Goal: Contribute content: Contribute content

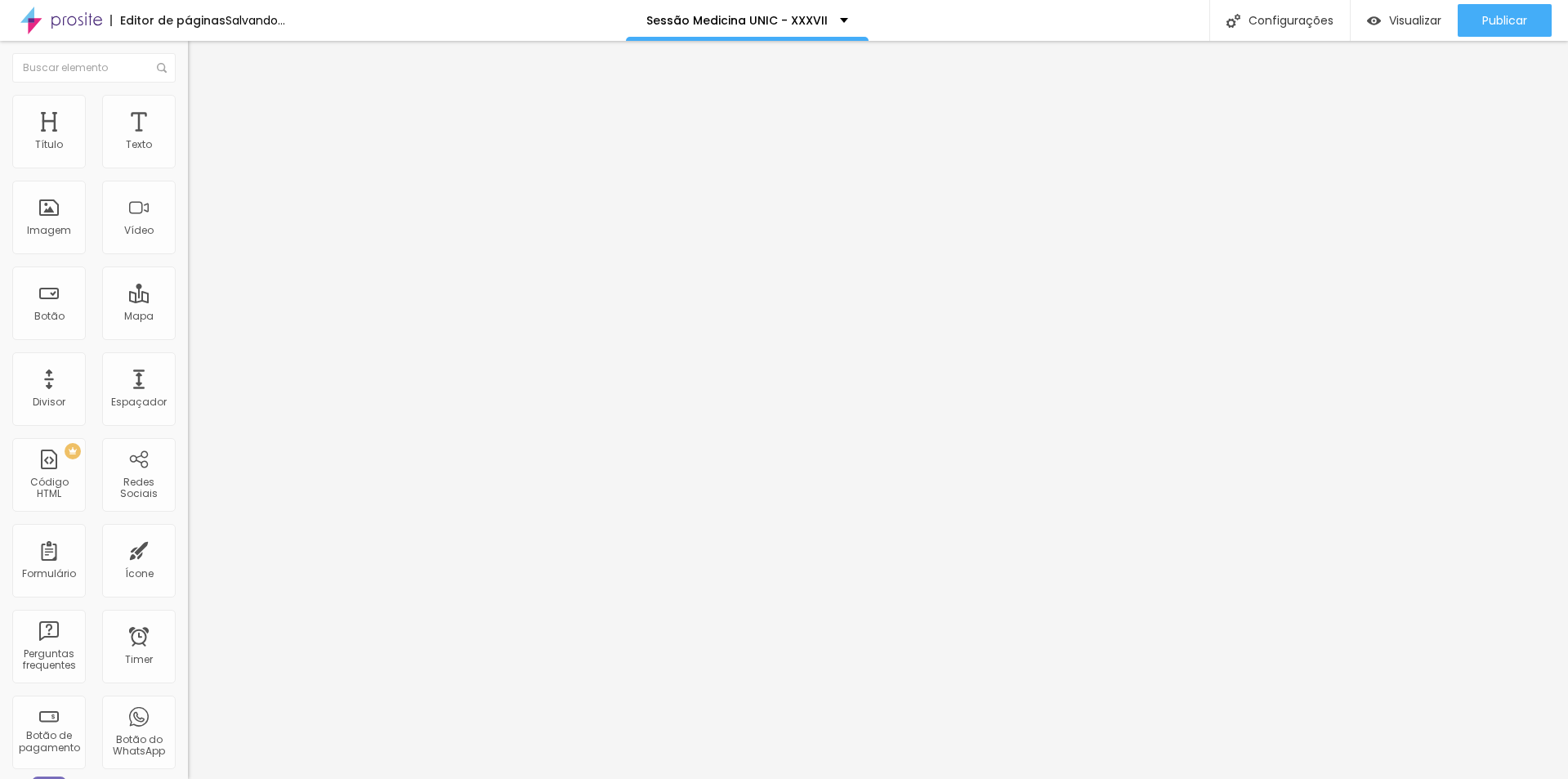
click at [188, 141] on span "Trocar imagem" at bounding box center [233, 134] width 89 height 14
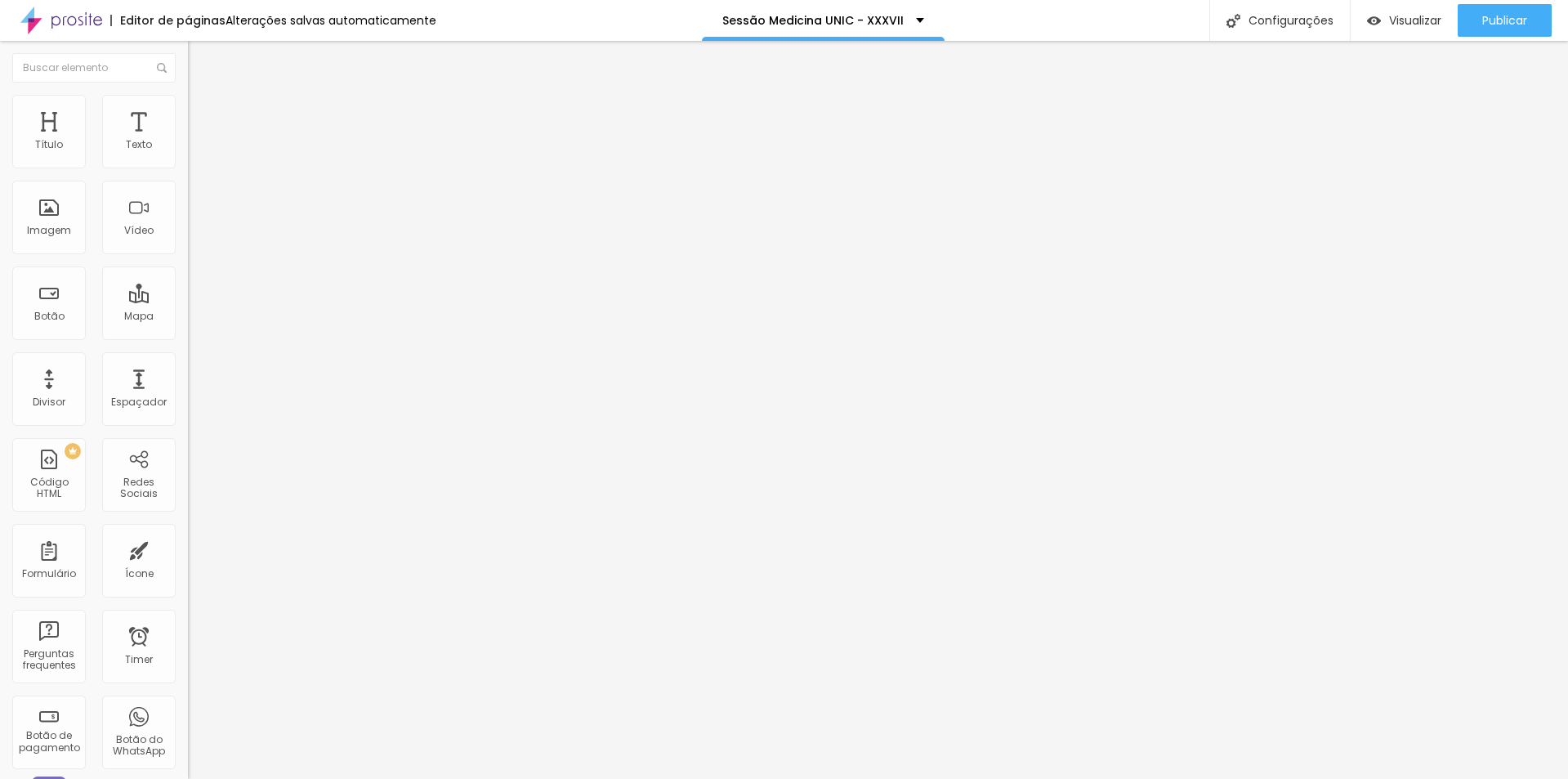
click at [188, 141] on span "Trocar imagem" at bounding box center [233, 134] width 89 height 14
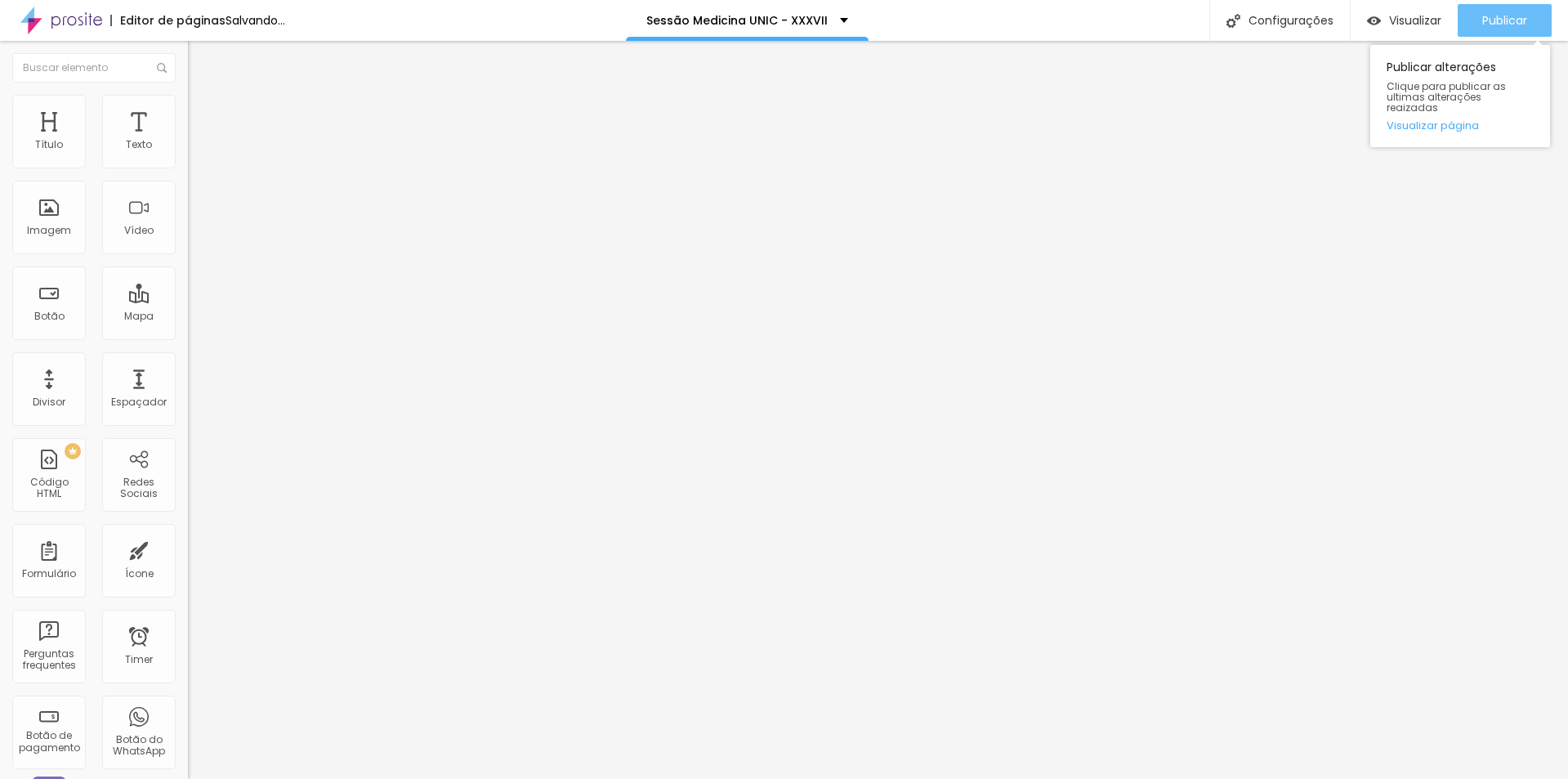
click at [1495, 21] on span "Publicar" at bounding box center [1504, 20] width 45 height 13
click at [1501, 22] on span "Publicar" at bounding box center [1504, 20] width 45 height 13
click at [1488, 26] on span "Publicar" at bounding box center [1504, 20] width 45 height 13
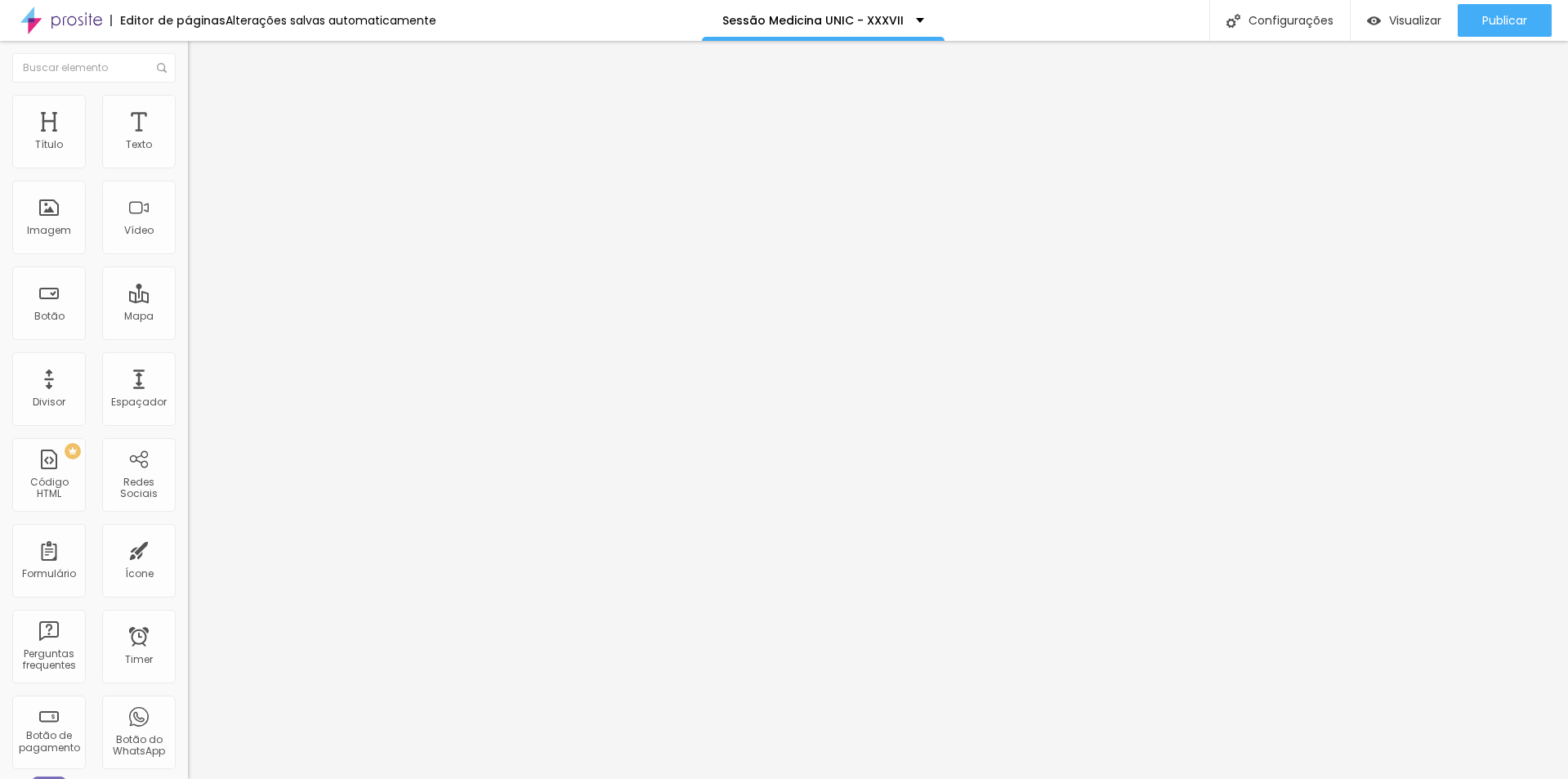
click at [60, 22] on img at bounding box center [61, 20] width 81 height 41
click at [188, 141] on span "Trocar imagem" at bounding box center [233, 134] width 89 height 14
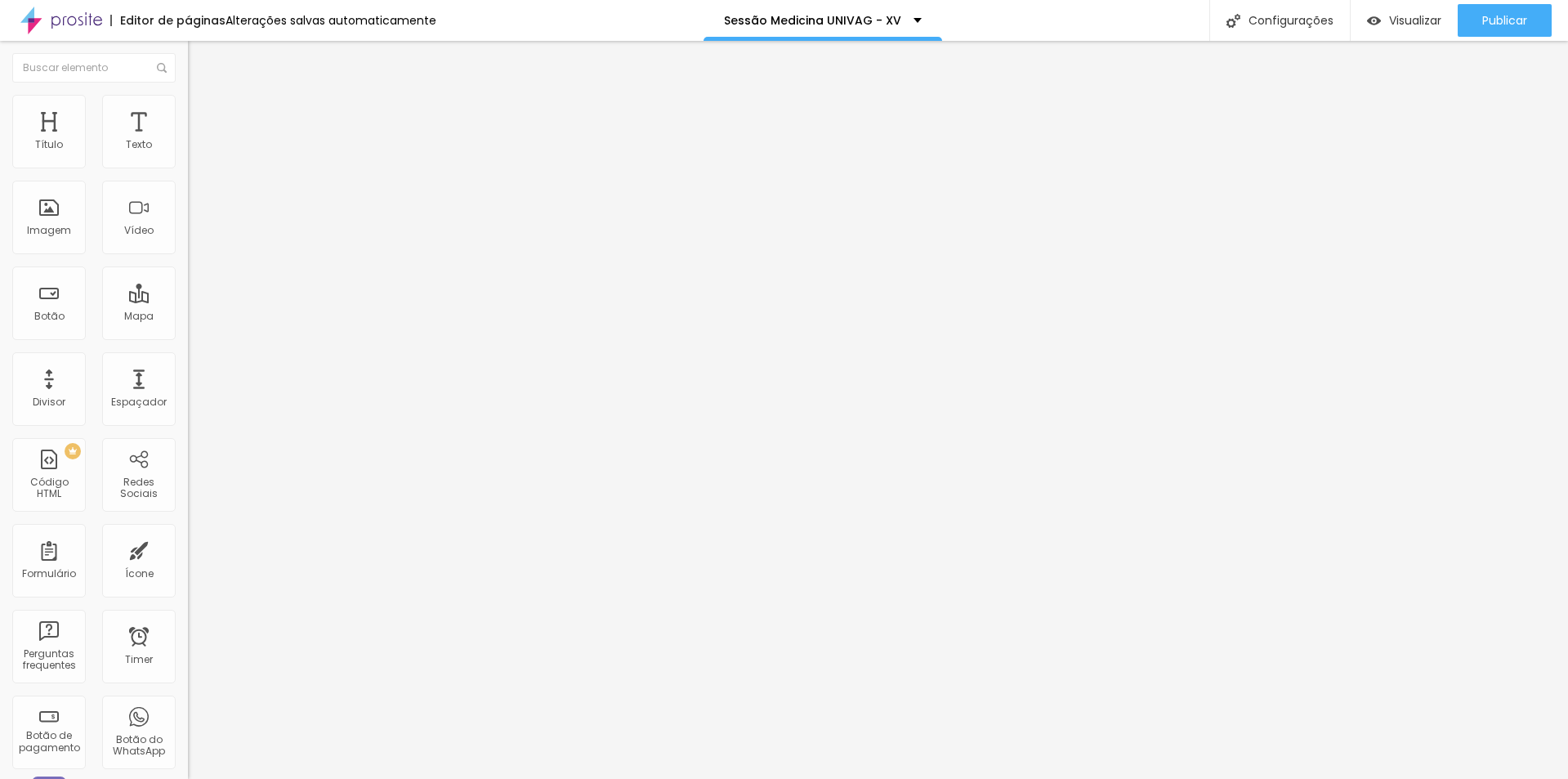
click at [188, 141] on span "Trocar imagem" at bounding box center [233, 134] width 89 height 14
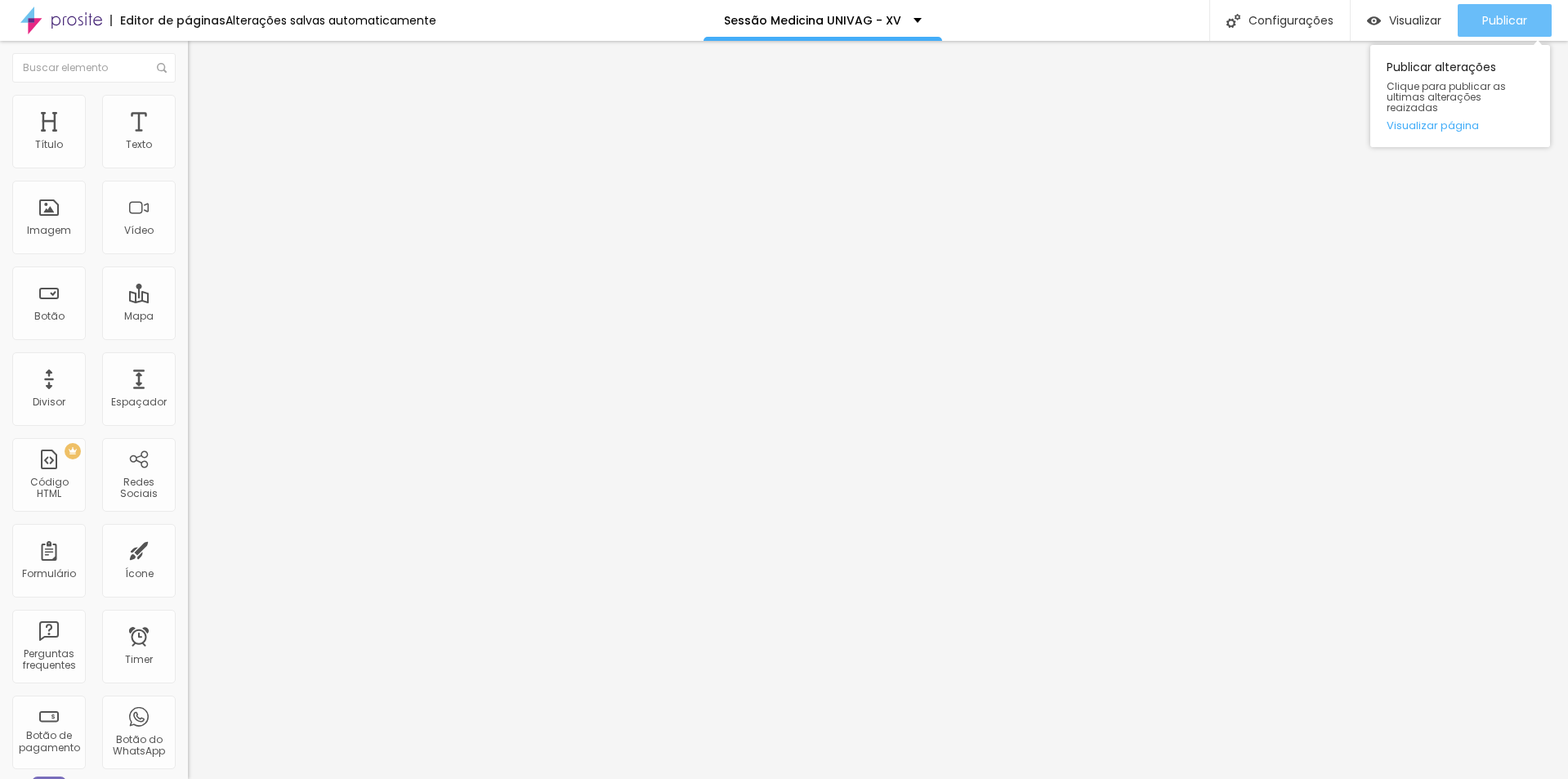
click at [1501, 25] on span "Publicar" at bounding box center [1504, 20] width 45 height 13
click at [1500, 27] on span "Publicar" at bounding box center [1504, 20] width 45 height 13
click at [1482, 21] on span "Publicar" at bounding box center [1504, 20] width 45 height 13
click at [1485, 16] on span "Publicar" at bounding box center [1504, 20] width 45 height 13
